Goal: Information Seeking & Learning: Find specific fact

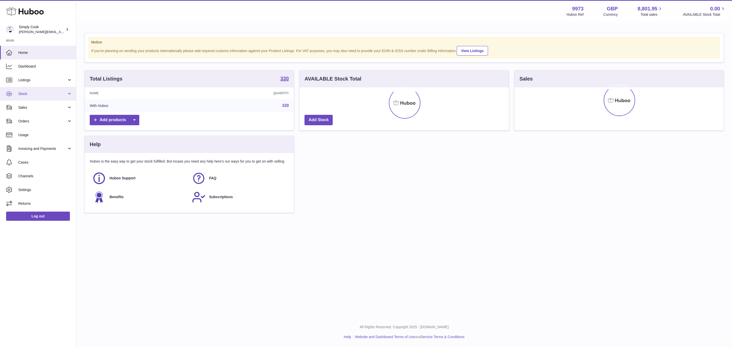
drag, startPoint x: 21, startPoint y: 93, endPoint x: 19, endPoint y: 95, distance: 3.6
click at [21, 93] on span "Stock" at bounding box center [42, 93] width 49 height 5
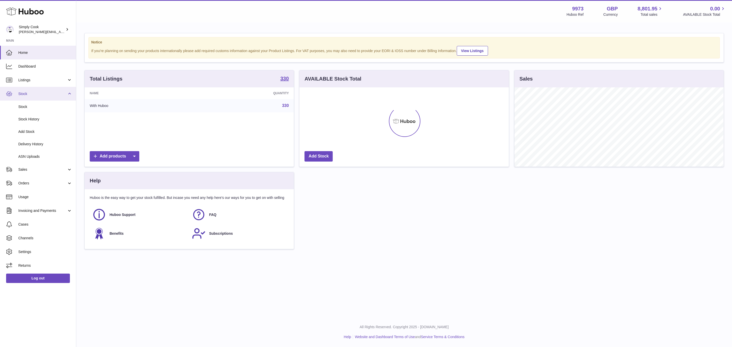
scroll to position [79, 209]
click at [41, 95] on span "Stock" at bounding box center [42, 93] width 49 height 5
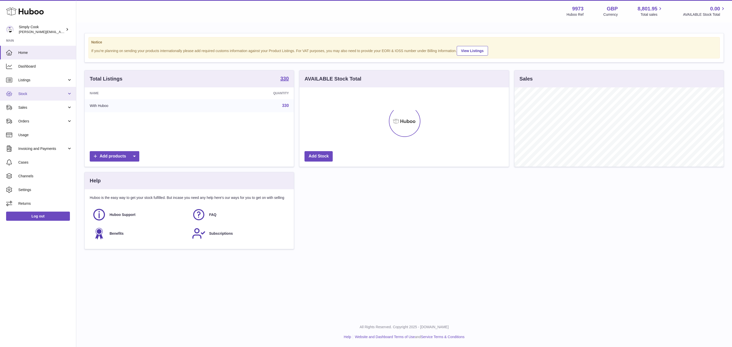
click at [27, 95] on span "Stock" at bounding box center [42, 93] width 49 height 5
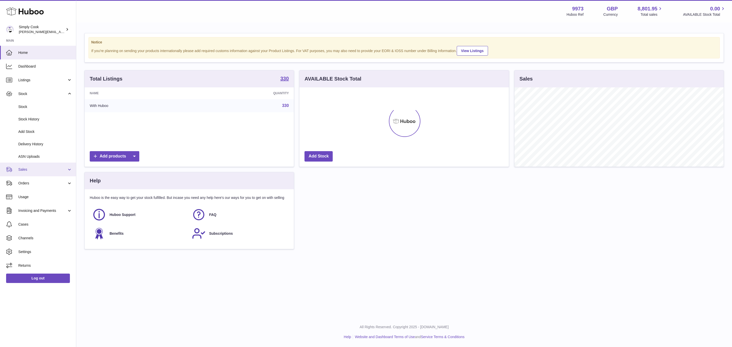
click at [29, 168] on span "Sales" at bounding box center [42, 169] width 49 height 5
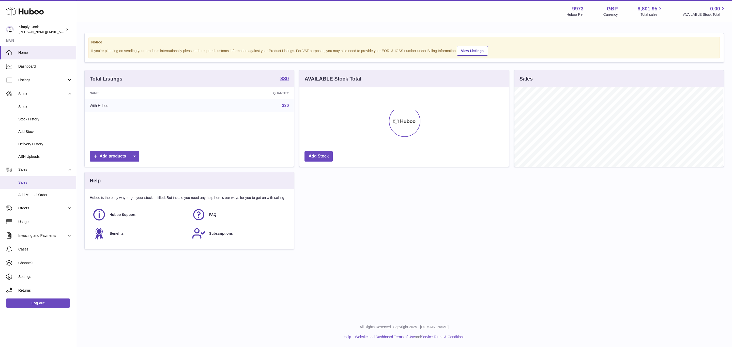
click at [29, 180] on span "Sales" at bounding box center [45, 182] width 54 height 5
click at [25, 185] on link "Sales" at bounding box center [38, 182] width 76 height 12
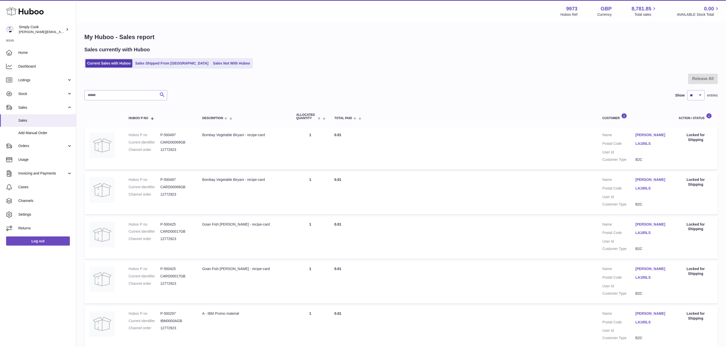
click at [99, 101] on div "Release All Search Show ** ** ** *** entries Huboo P no Description ALLOCATED Q…" at bounding box center [401, 328] width 634 height 509
click at [111, 91] on input "text" at bounding box center [125, 95] width 83 height 10
type input "********"
drag, startPoint x: 200, startPoint y: 133, endPoint x: 233, endPoint y: 134, distance: 32.5
click at [233, 134] on td "Description Moroccan Chicken with Pomegranate Molasses - recipe-card" at bounding box center [244, 149] width 94 height 42
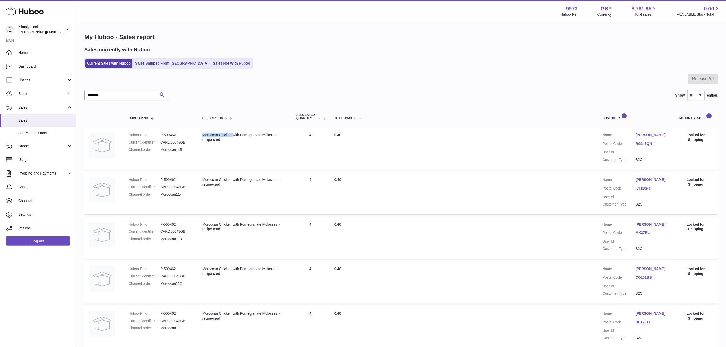
copy div "Moroccan Chicken"
